Goal: Transaction & Acquisition: Purchase product/service

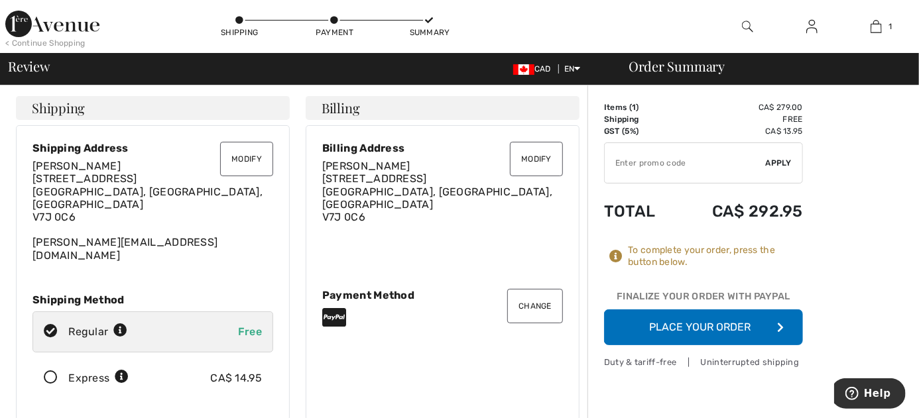
click at [251, 166] on button "Modify" at bounding box center [246, 159] width 53 height 34
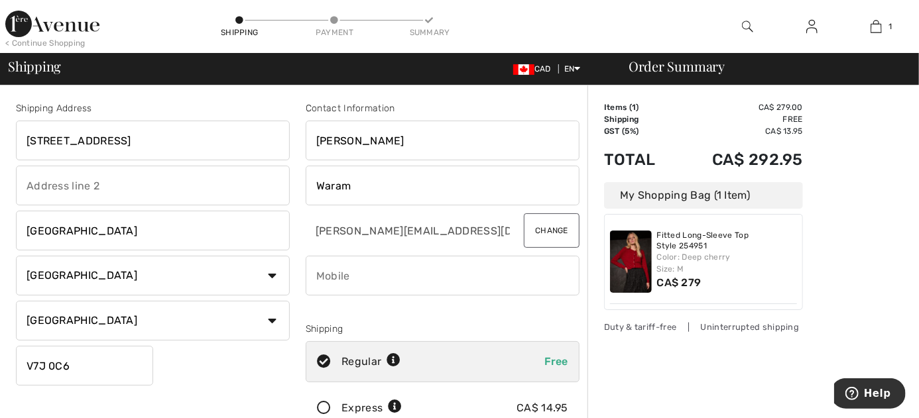
click at [178, 187] on input "text" at bounding box center [153, 186] width 274 height 40
type input "(Buzz 7015 at door)"
type input "6043291533"
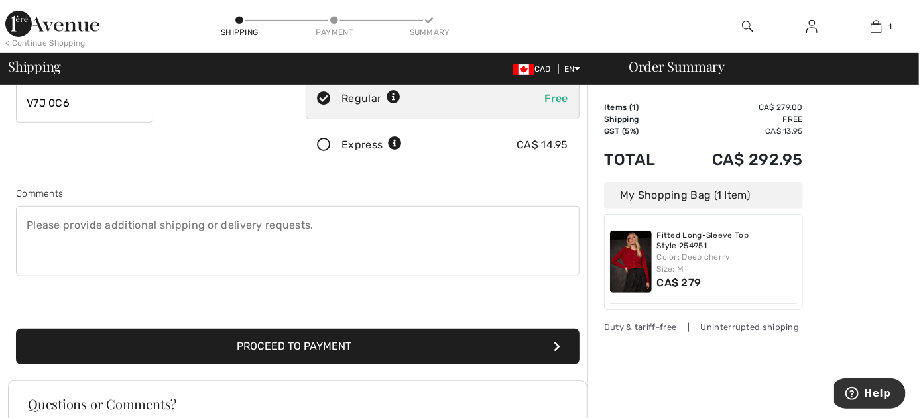
scroll to position [265, 0]
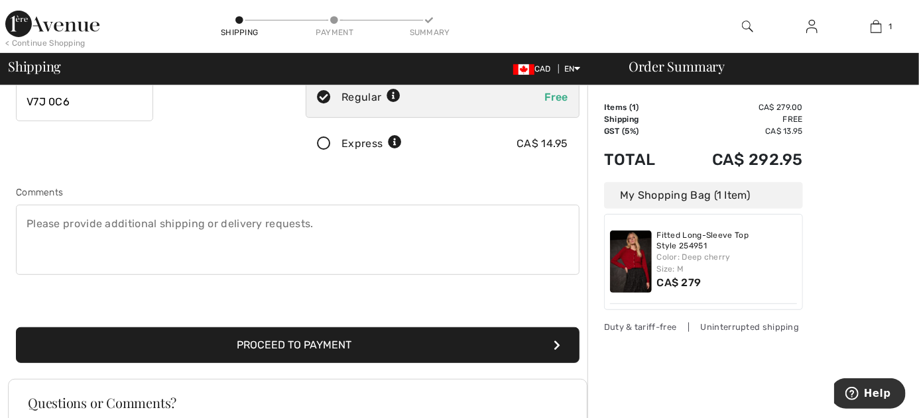
click at [29, 232] on textarea at bounding box center [297, 240] width 563 height 70
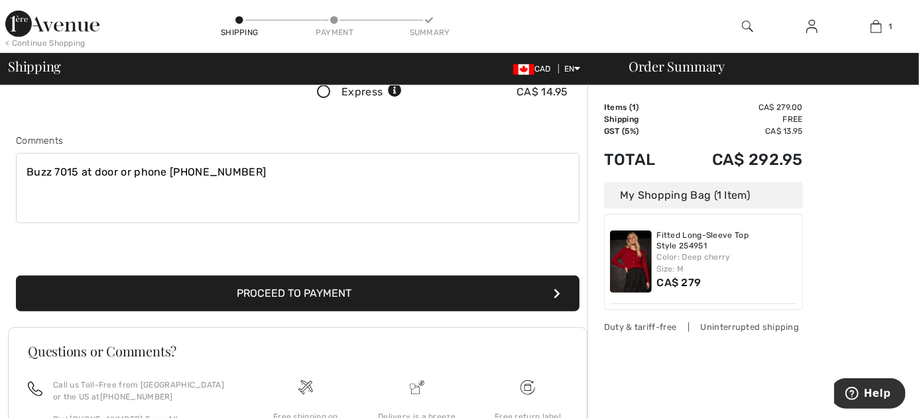
scroll to position [397, 0]
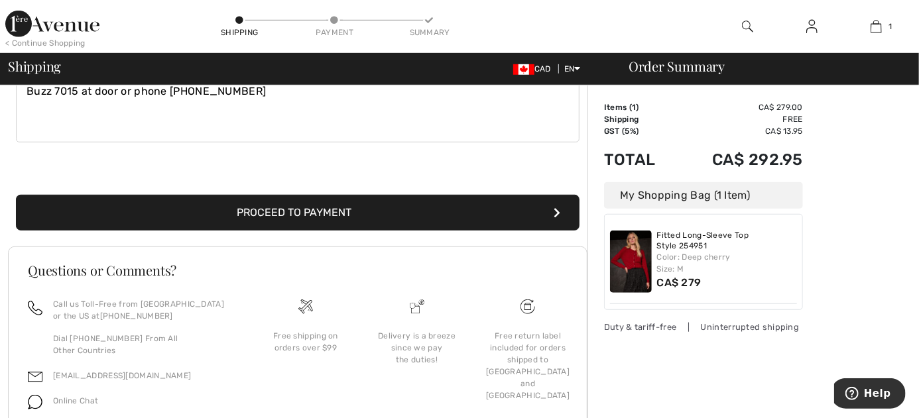
type textarea "Buzz 7015 at door or phone 604-329-1533"
click at [286, 226] on button "Proceed to Payment" at bounding box center [297, 213] width 563 height 36
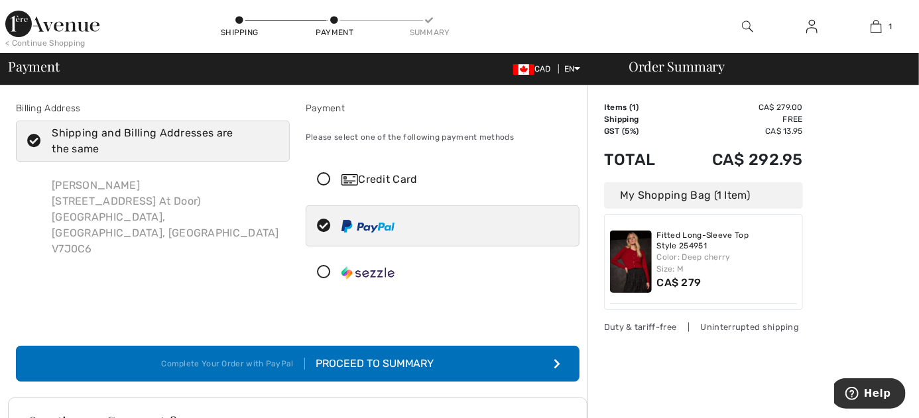
click at [373, 372] on div "Proceed to Summary" at bounding box center [369, 364] width 129 height 16
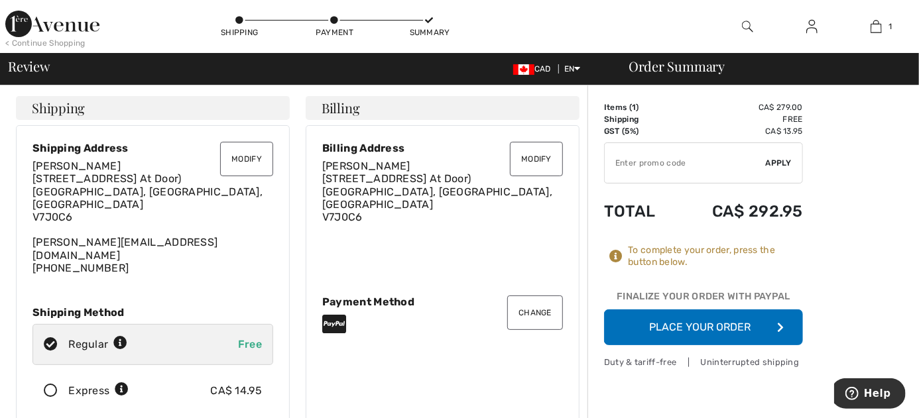
click at [674, 340] on button "Place Your Order" at bounding box center [703, 328] width 199 height 36
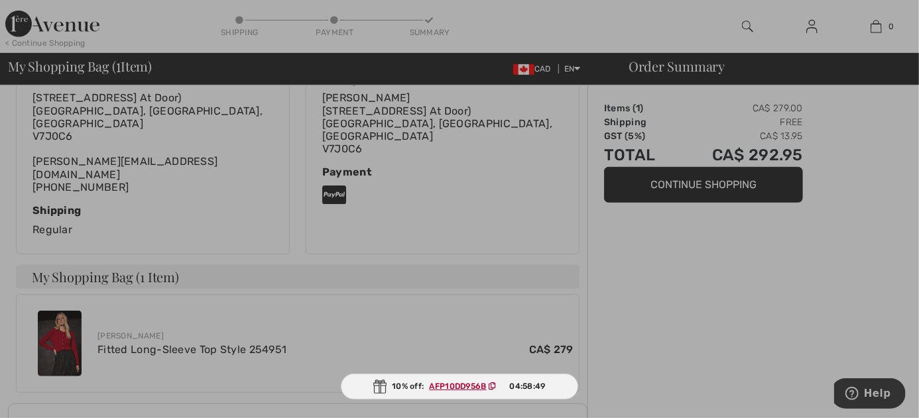
scroll to position [331, 0]
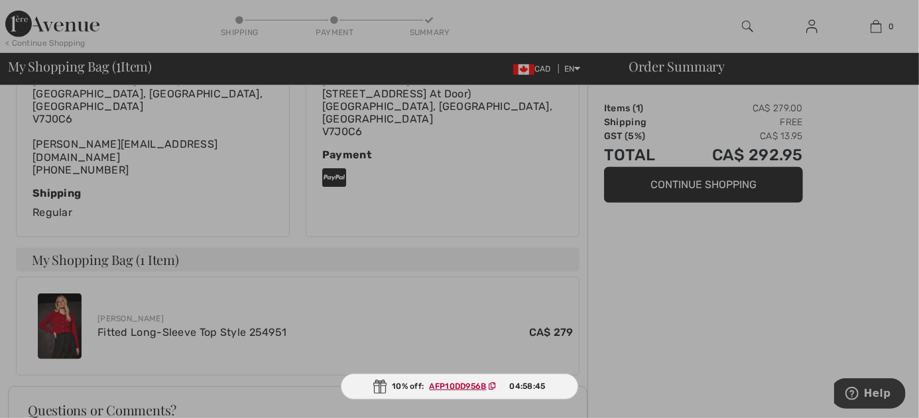
click at [64, 314] on div at bounding box center [459, 209] width 919 height 418
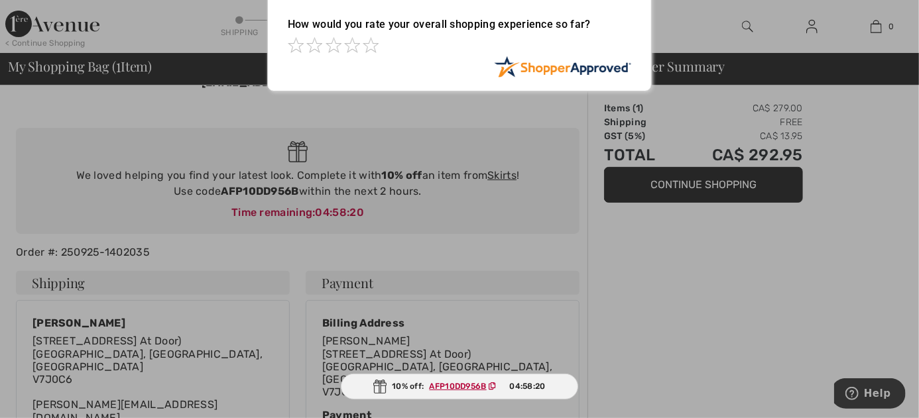
scroll to position [0, 0]
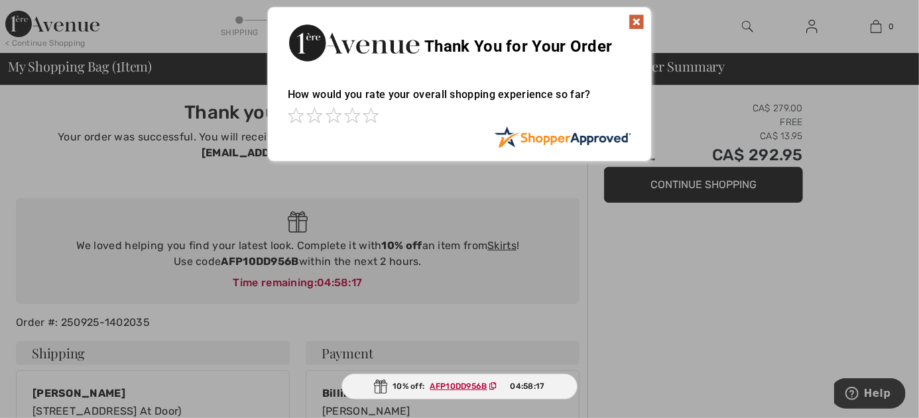
click at [636, 18] on img at bounding box center [636, 22] width 16 height 16
